Goal: Transaction & Acquisition: Obtain resource

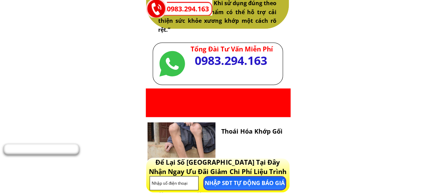
scroll to position [1551, 0]
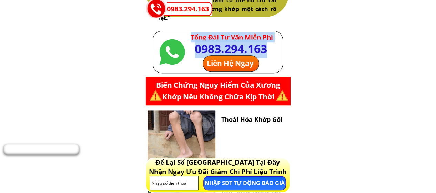
drag, startPoint x: 193, startPoint y: 49, endPoint x: 273, endPoint y: 49, distance: 80.0
copy div "Tổng Đài Tư Vấn Miễn Phí [PHONE_NUMBER]"
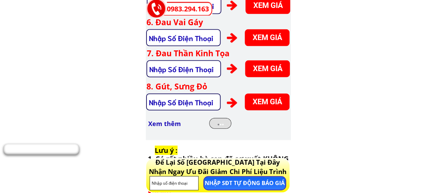
scroll to position [2034, 0]
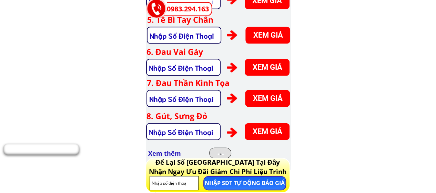
click at [177, 102] on input "tel" at bounding box center [183, 99] width 73 height 16
click at [181, 133] on input "tel" at bounding box center [183, 132] width 73 height 16
paste input "0983294163"
type input "0983294163"
click at [253, 138] on p "XEM GIÁ" at bounding box center [267, 131] width 45 height 17
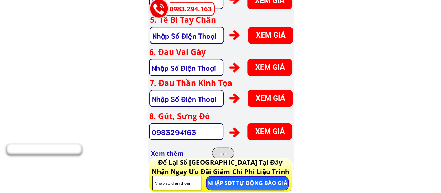
scroll to position [0, 0]
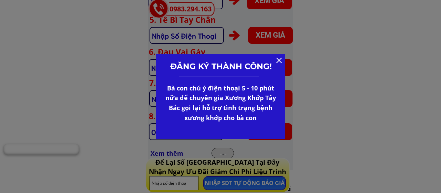
click at [281, 62] on div at bounding box center [279, 61] width 6 height 6
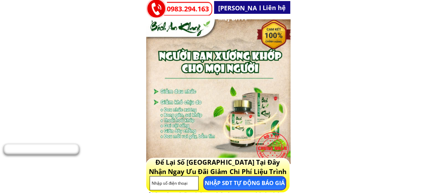
click at [242, 7] on h3 "[PERSON_NAME] BHYT" at bounding box center [237, 13] width 39 height 20
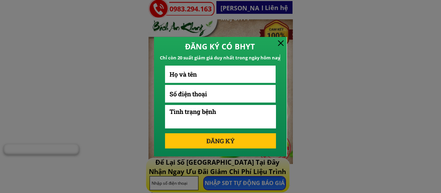
click at [283, 44] on div at bounding box center [281, 43] width 6 height 6
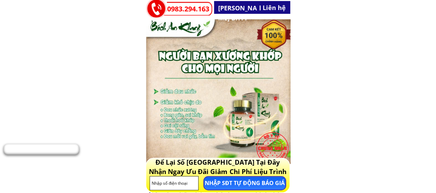
click at [192, 10] on h3 "0983.294.163" at bounding box center [190, 8] width 46 height 11
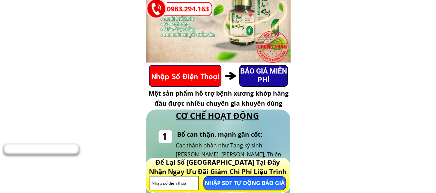
scroll to position [103, 0]
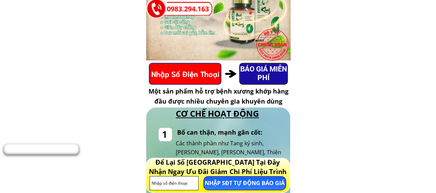
click at [180, 186] on input "tel" at bounding box center [174, 182] width 49 height 13
paste input "0983294163"
type input "0983294163"
click at [250, 185] on p "NHẬP SĐT TỰ ĐỘNG BÁO GIÁ" at bounding box center [244, 182] width 81 height 13
